Goal: Task Accomplishment & Management: Use online tool/utility

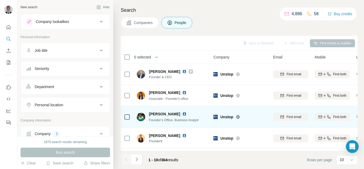
scroll to position [80, 0]
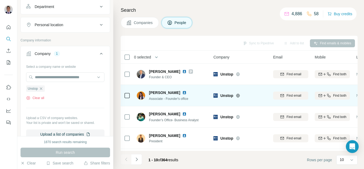
click at [186, 95] on div "[PERSON_NAME]" at bounding box center [171, 92] width 44 height 5
click at [186, 93] on img at bounding box center [184, 92] width 4 height 4
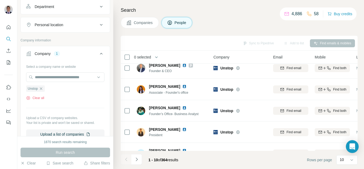
scroll to position [0, 0]
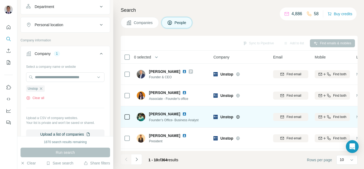
click at [182, 114] on img at bounding box center [184, 114] width 4 height 4
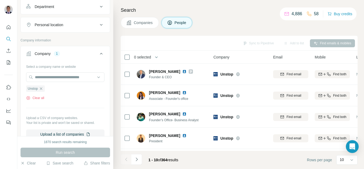
click at [43, 89] on icon "button" at bounding box center [41, 88] width 4 height 4
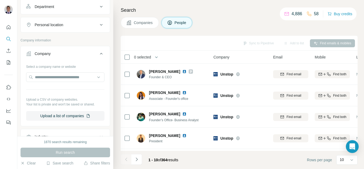
drag, startPoint x: 49, startPoint y: 70, endPoint x: 57, endPoint y: 65, distance: 9.5
click at [57, 65] on div "Select a company name or website Upload a CSV of company websites. Your list is…" at bounding box center [65, 91] width 78 height 58
click at [57, 78] on input "text" at bounding box center [65, 77] width 78 height 10
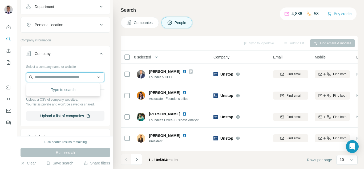
click at [57, 78] on input "text" at bounding box center [65, 77] width 78 height 10
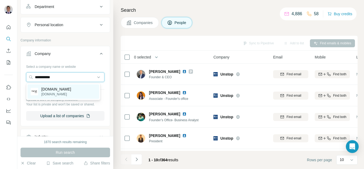
type input "**********"
click at [51, 95] on p "[DOMAIN_NAME]" at bounding box center [56, 94] width 30 height 5
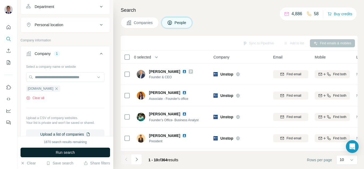
click at [56, 150] on span "Run search" at bounding box center [65, 152] width 19 height 5
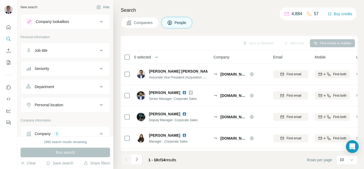
click at [85, 102] on button "Personal location" at bounding box center [65, 104] width 89 height 13
click at [86, 102] on button "Personal location" at bounding box center [65, 105] width 89 height 15
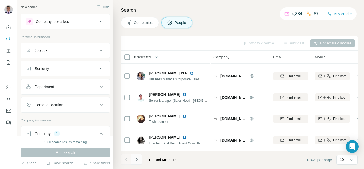
click at [138, 161] on icon "Navigate to next page" at bounding box center [136, 159] width 5 height 5
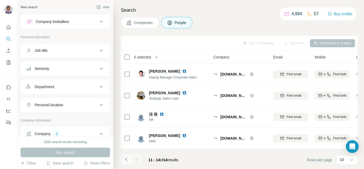
click at [125, 159] on icon "Navigate to previous page" at bounding box center [126, 159] width 5 height 5
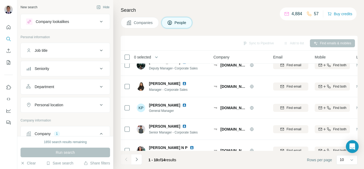
scroll to position [53, 0]
